Goal: Information Seeking & Learning: Learn about a topic

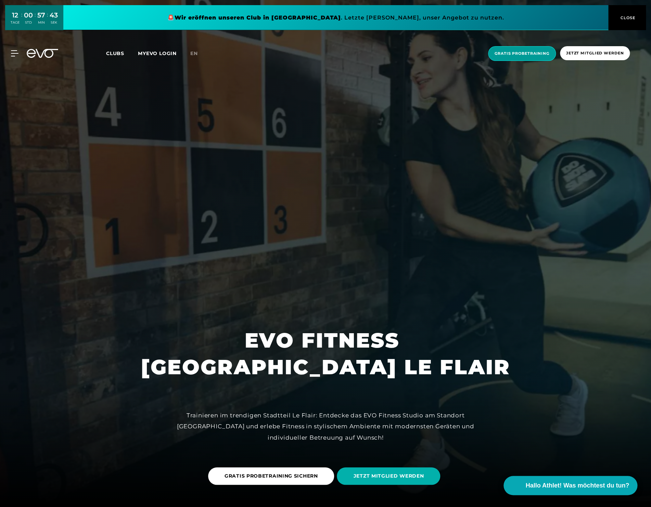
click at [530, 52] on span "Gratis Probetraining" at bounding box center [521, 54] width 55 height 6
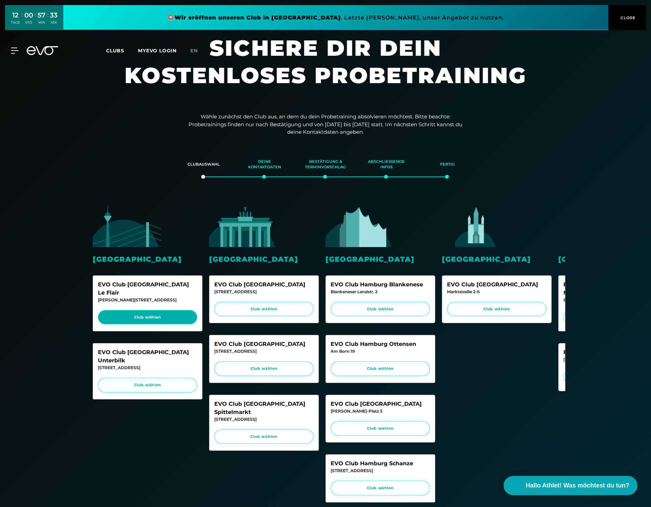
click at [136, 314] on span "Club wählen" at bounding box center [147, 317] width 86 height 6
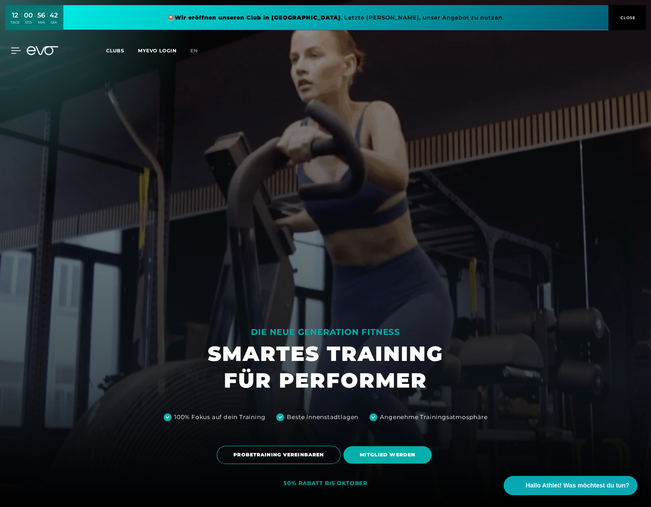
click at [10, 49] on div at bounding box center [10, 51] width 21 height 6
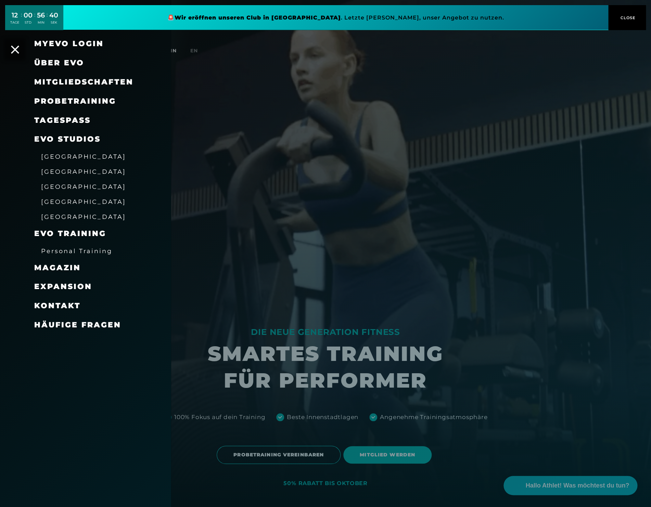
click at [62, 158] on span "[GEOGRAPHIC_DATA]" at bounding box center [83, 156] width 85 height 7
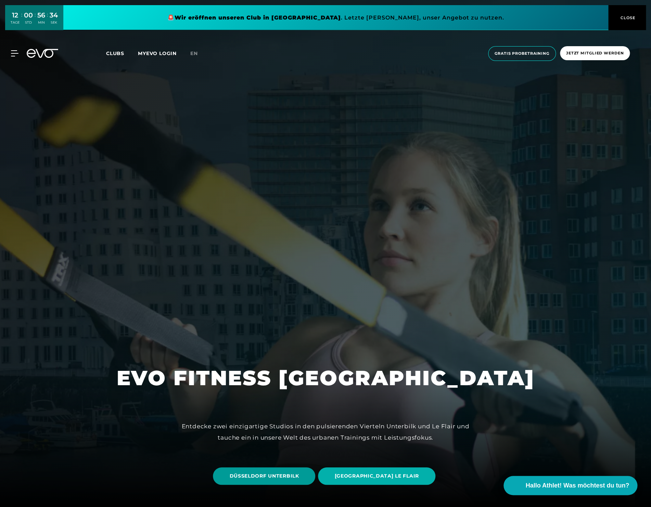
click at [258, 478] on span "DÜSSELDORF UNTERBILK" at bounding box center [263, 476] width 69 height 7
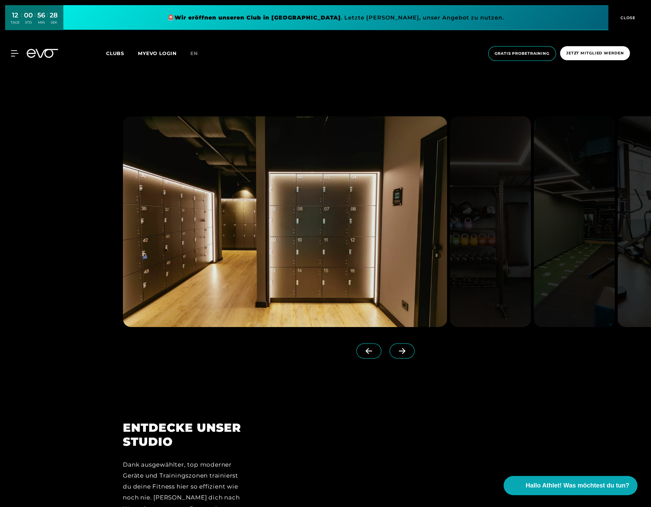
scroll to position [1029, 0]
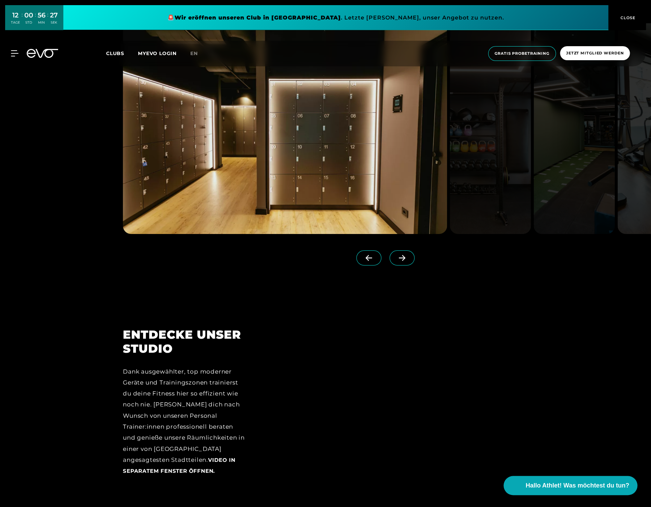
click at [408, 256] on span at bounding box center [401, 257] width 25 height 15
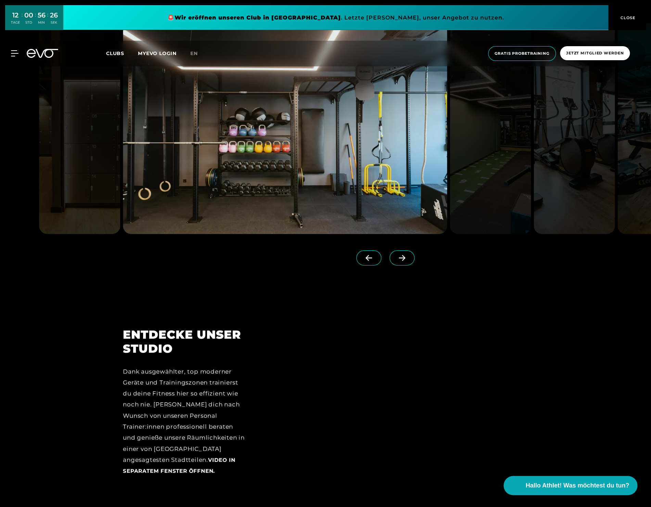
click at [408, 256] on span at bounding box center [401, 257] width 25 height 15
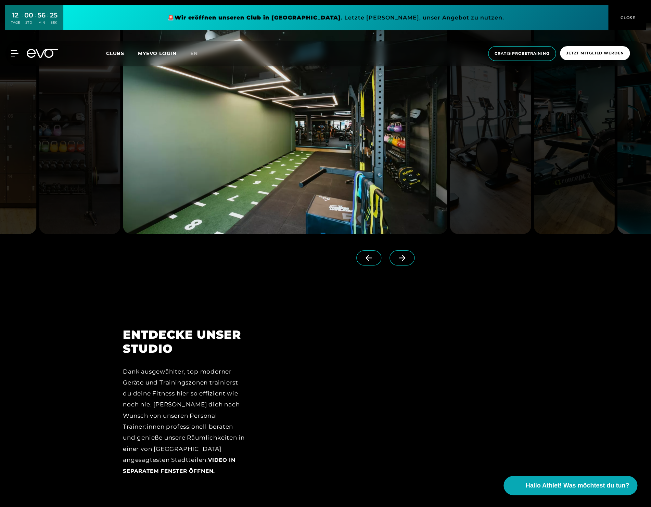
click at [408, 256] on span at bounding box center [401, 257] width 25 height 15
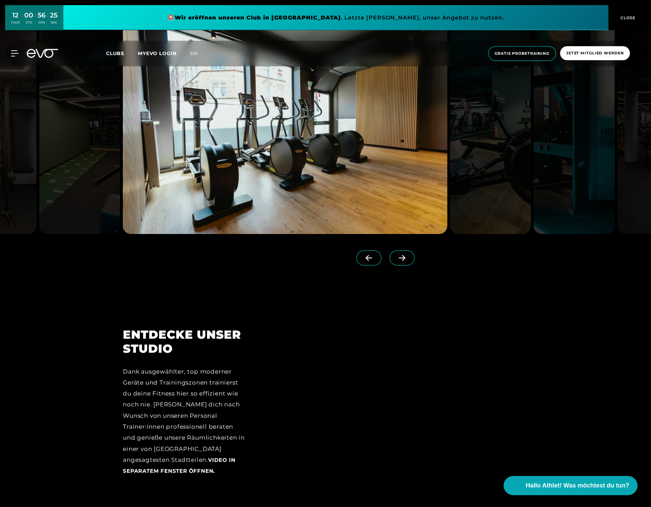
click at [408, 256] on span at bounding box center [401, 257] width 25 height 15
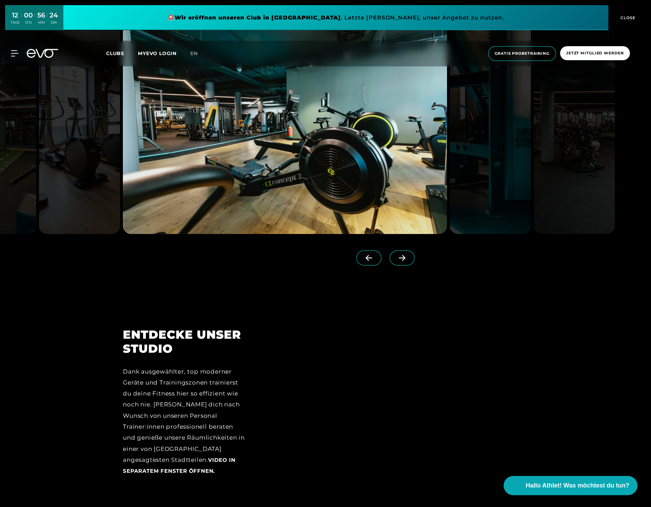
click at [408, 256] on span at bounding box center [401, 257] width 25 height 15
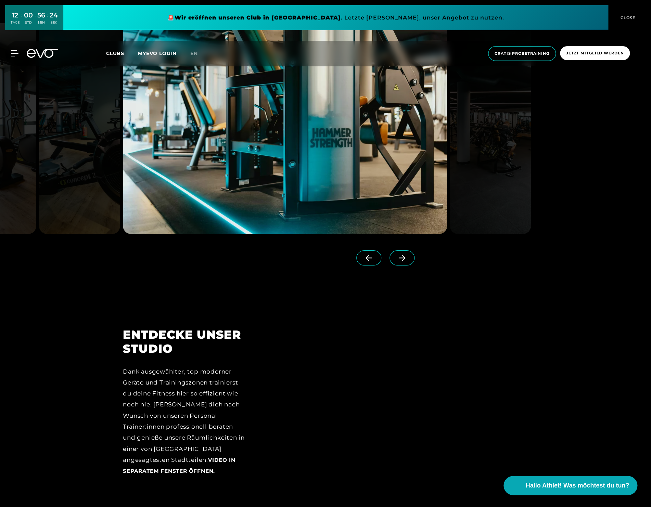
click at [408, 256] on span at bounding box center [401, 257] width 25 height 15
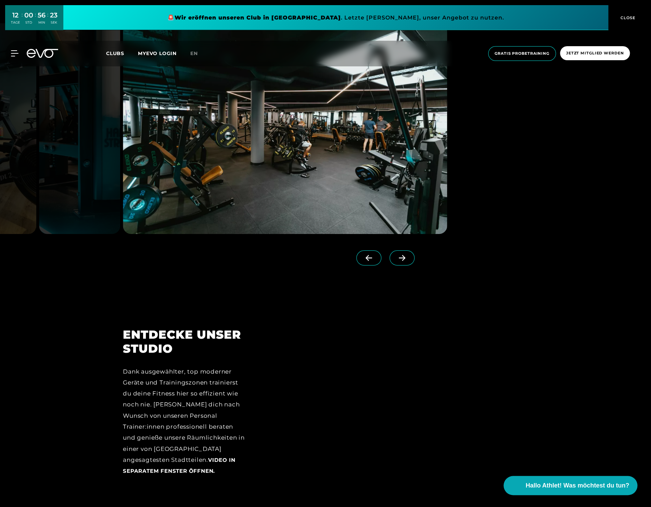
click at [408, 256] on span at bounding box center [401, 257] width 25 height 15
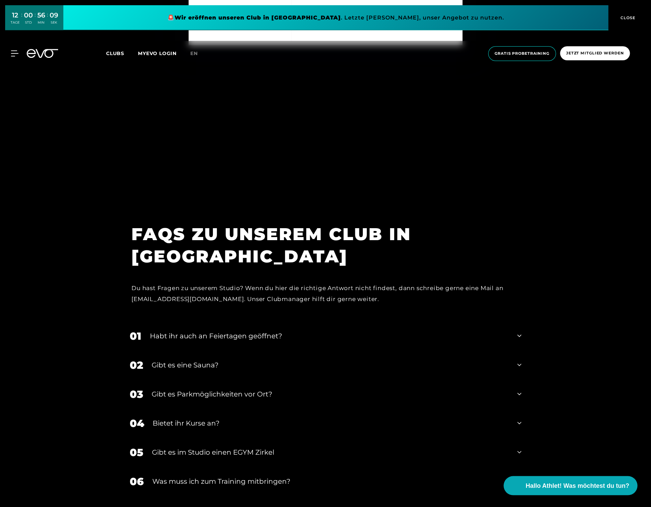
scroll to position [3039, 0]
click at [201, 359] on div "02 Gibt es eine Sauna?" at bounding box center [325, 364] width 405 height 29
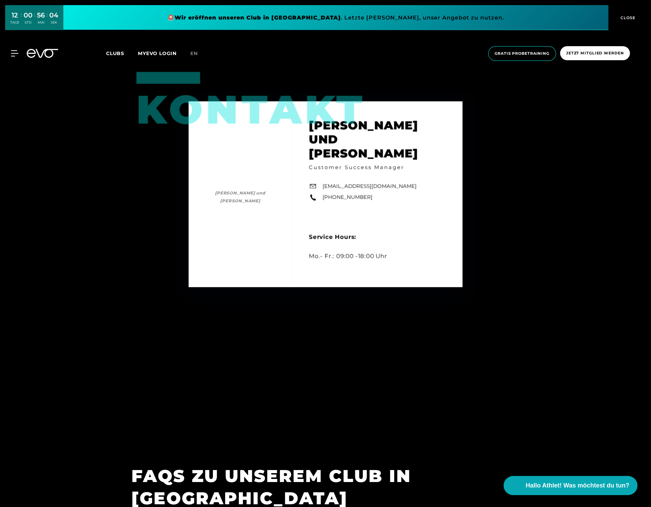
scroll to position [2699, 0]
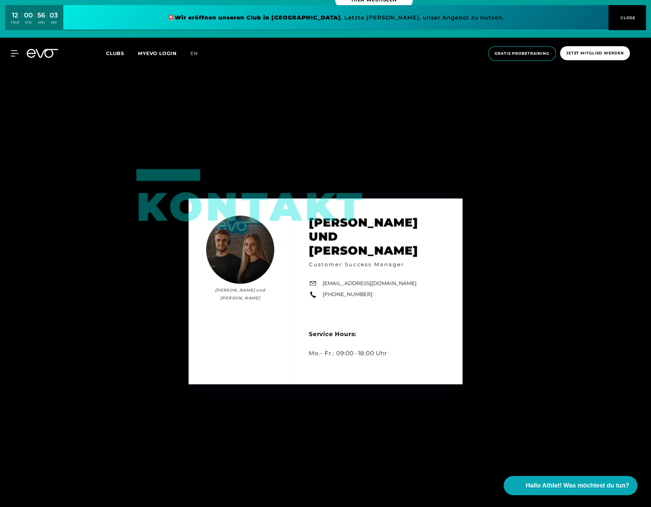
click at [117, 55] on span "Clubs" at bounding box center [115, 53] width 18 height 6
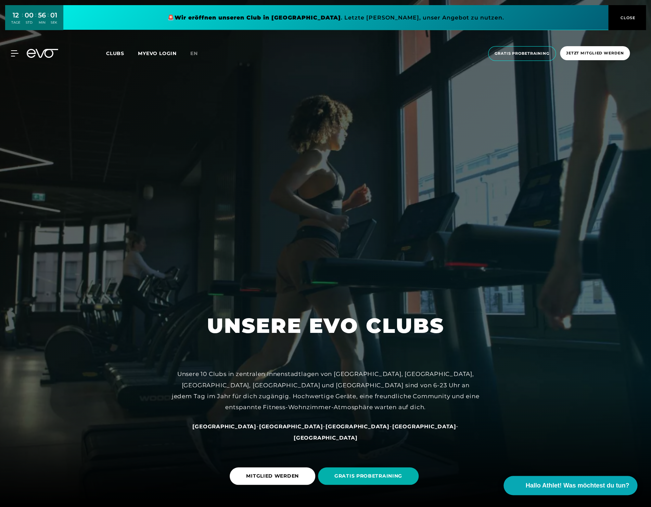
click at [117, 55] on span "Clubs" at bounding box center [115, 53] width 18 height 6
click at [114, 56] on span "Clubs" at bounding box center [115, 53] width 18 height 6
click at [112, 54] on span "Clubs" at bounding box center [115, 53] width 18 height 6
click at [118, 54] on span "Clubs" at bounding box center [115, 53] width 18 height 6
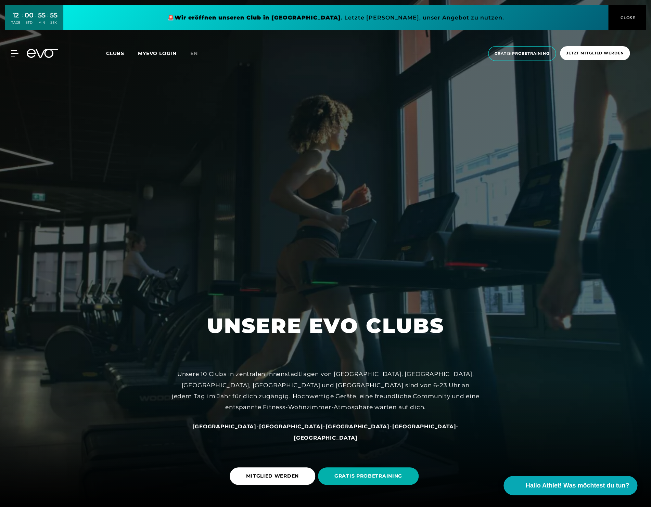
click at [626, 20] on span "CLOSE" at bounding box center [627, 18] width 17 height 6
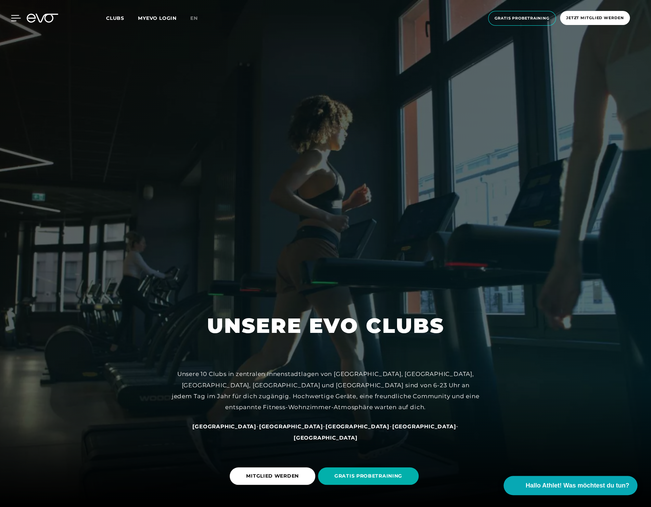
click at [17, 18] on icon at bounding box center [16, 18] width 10 height 6
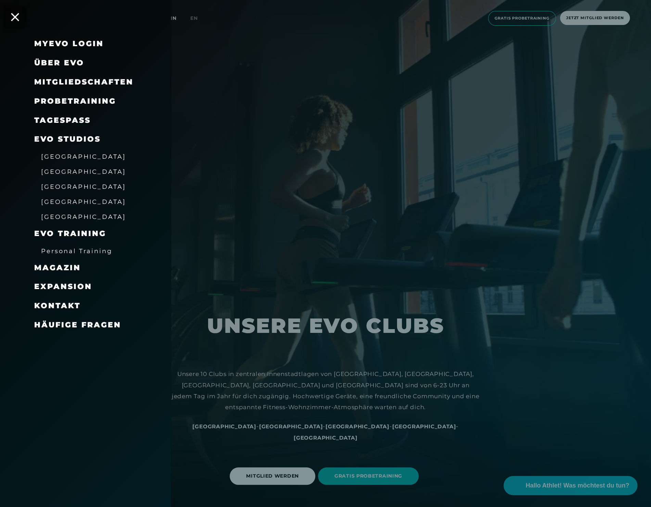
click at [68, 156] on span "[GEOGRAPHIC_DATA]" at bounding box center [83, 156] width 85 height 7
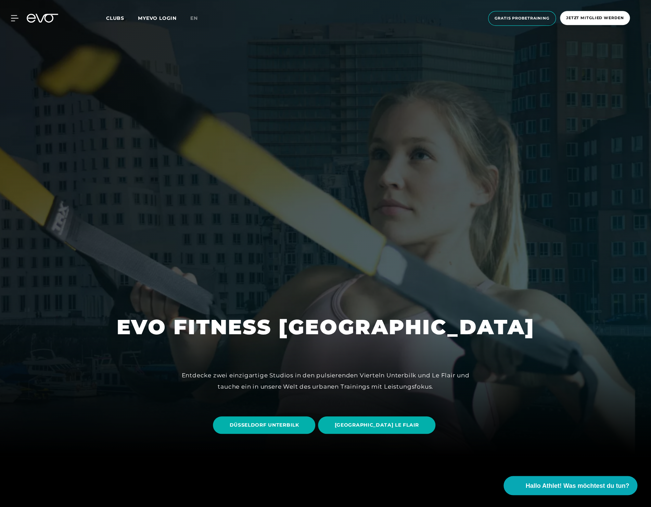
scroll to position [88, 0]
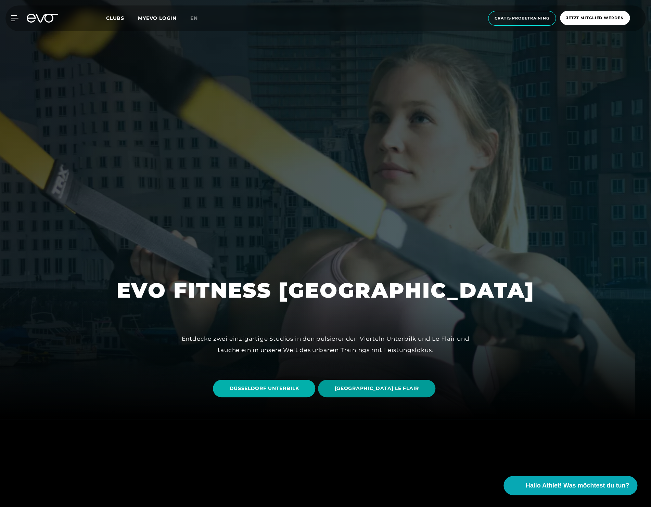
click at [364, 389] on span "DÜSSELDORF LE FLAIR" at bounding box center [376, 388] width 84 height 7
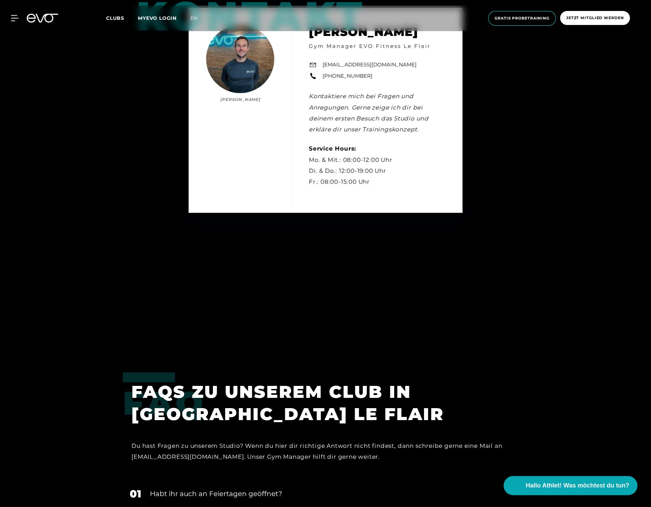
scroll to position [2721, 0]
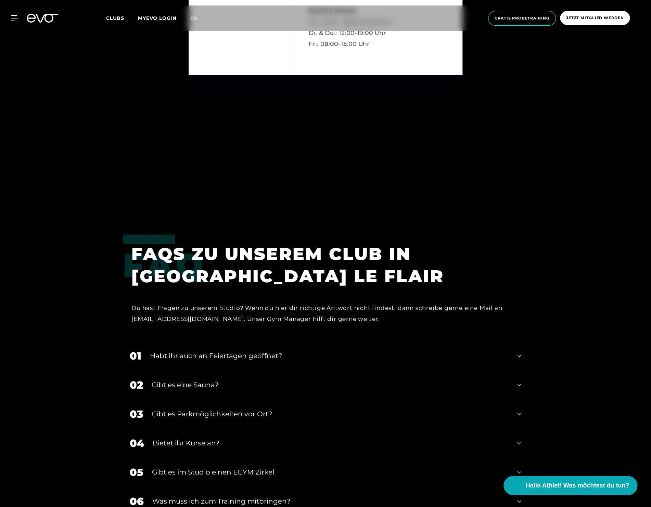
click at [194, 385] on div "Gibt es eine Sauna?" at bounding box center [330, 385] width 357 height 10
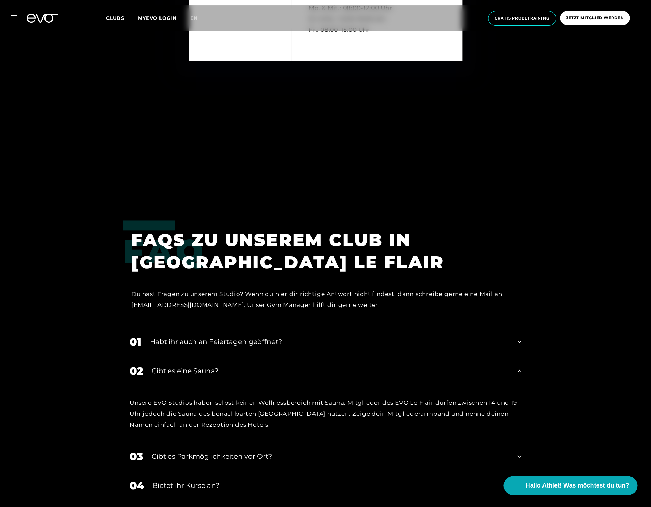
scroll to position [2798, 0]
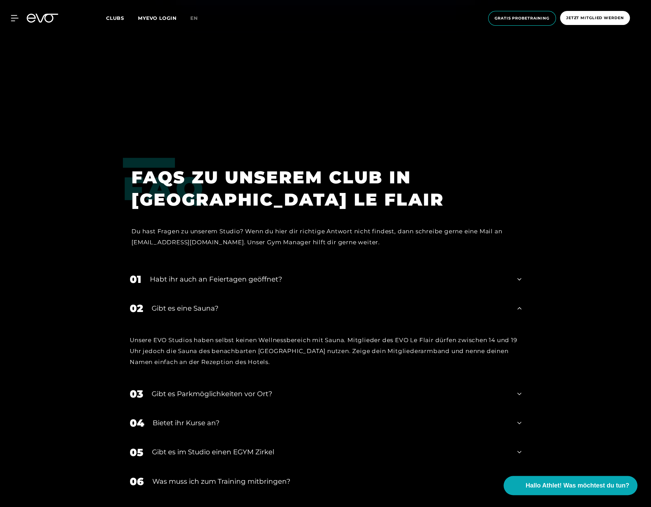
click at [259, 393] on div "Gibt es Parkmöglichkeiten vor Ort?" at bounding box center [330, 394] width 357 height 10
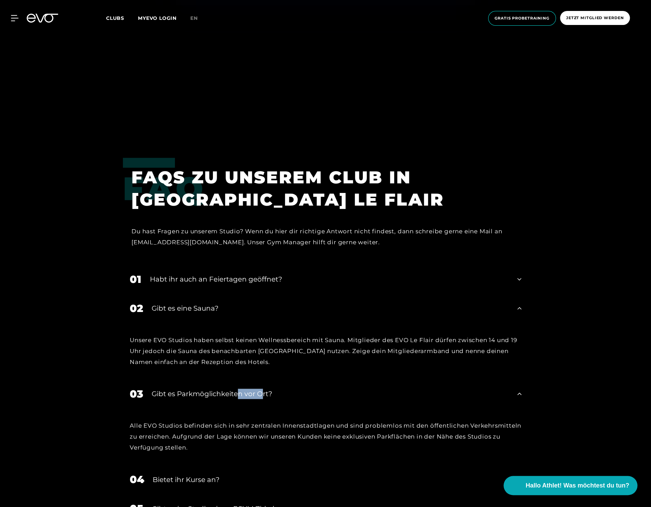
drag, startPoint x: 260, startPoint y: 392, endPoint x: 237, endPoint y: 397, distance: 23.1
click at [237, 397] on div "Gibt es Parkmöglichkeiten vor Ort?" at bounding box center [330, 394] width 357 height 10
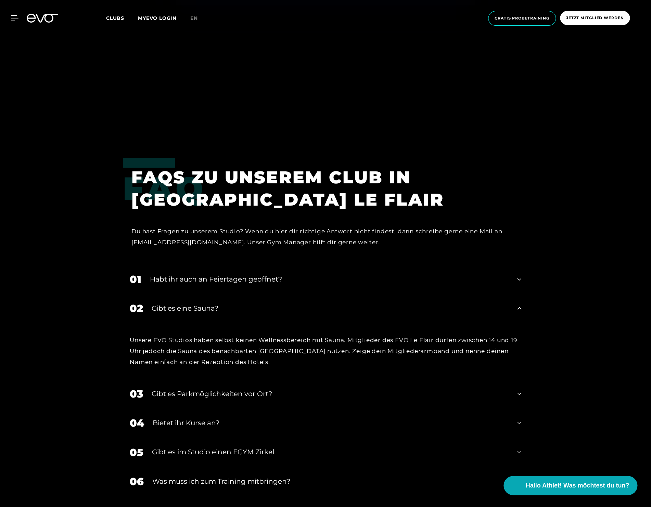
click at [588, 347] on div "FAQ FAQS ZU UNSEREM CLUB IN DÜSSELDORF LE FLAIR Du hast Fragen zu unserem Studi…" at bounding box center [325, 344] width 651 height 372
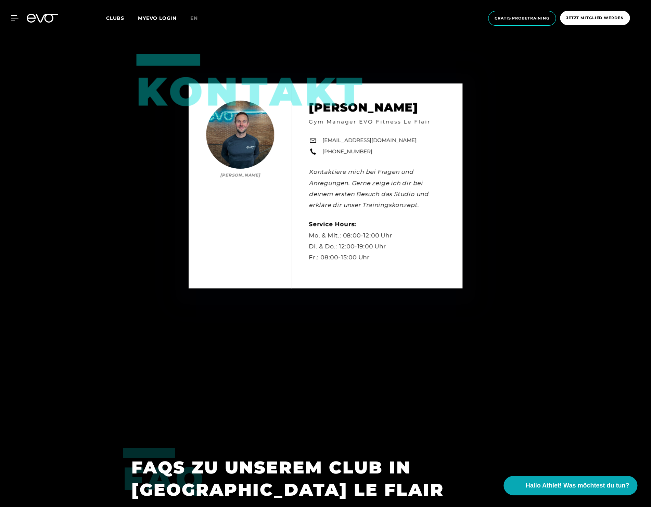
click at [588, 346] on div "Kontakt Niklas Mertens Niklas Mertens Gym Manager EVO Fitness Le Flair leflair@…" at bounding box center [325, 185] width 651 height 507
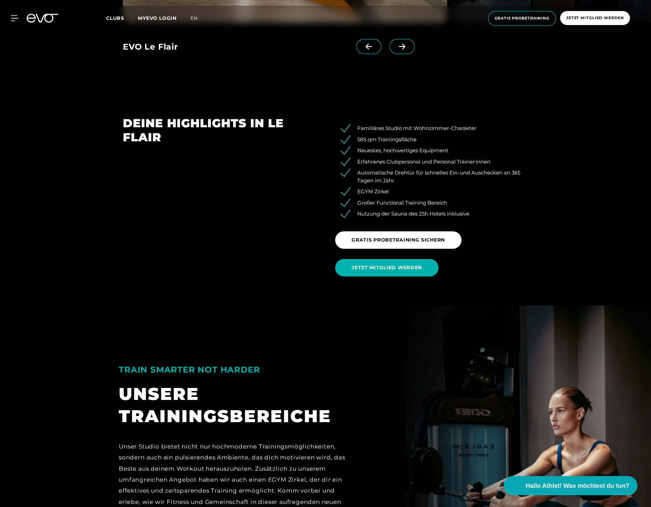
scroll to position [1336, 0]
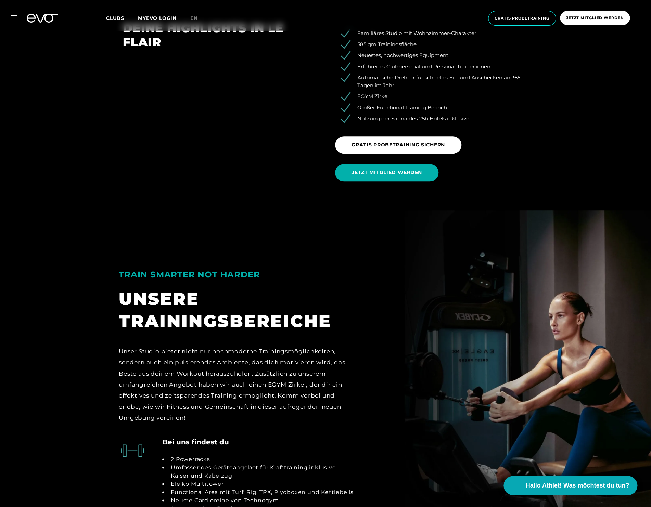
drag, startPoint x: 487, startPoint y: 423, endPoint x: 533, endPoint y: 416, distance: 46.7
click at [533, 416] on div "TRAIN SMARTER NOT HARDER UNSERE TRAININGSBEREICHE Unser Studio bietet nicht nur…" at bounding box center [325, 338] width 424 height 187
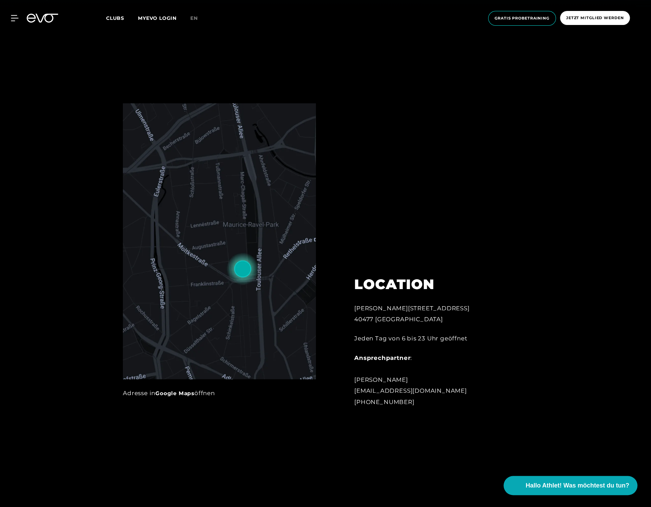
scroll to position [673, 0]
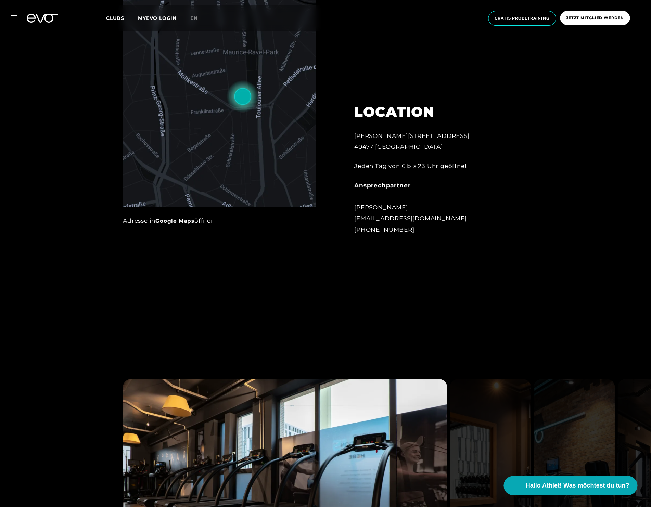
click at [227, 138] on img at bounding box center [219, 69] width 193 height 276
click at [212, 221] on div "Adresse in Google Maps öffnen" at bounding box center [219, 220] width 193 height 11
click at [182, 222] on link "Google Maps" at bounding box center [174, 221] width 39 height 7
